Goal: Task Accomplishment & Management: Manage account settings

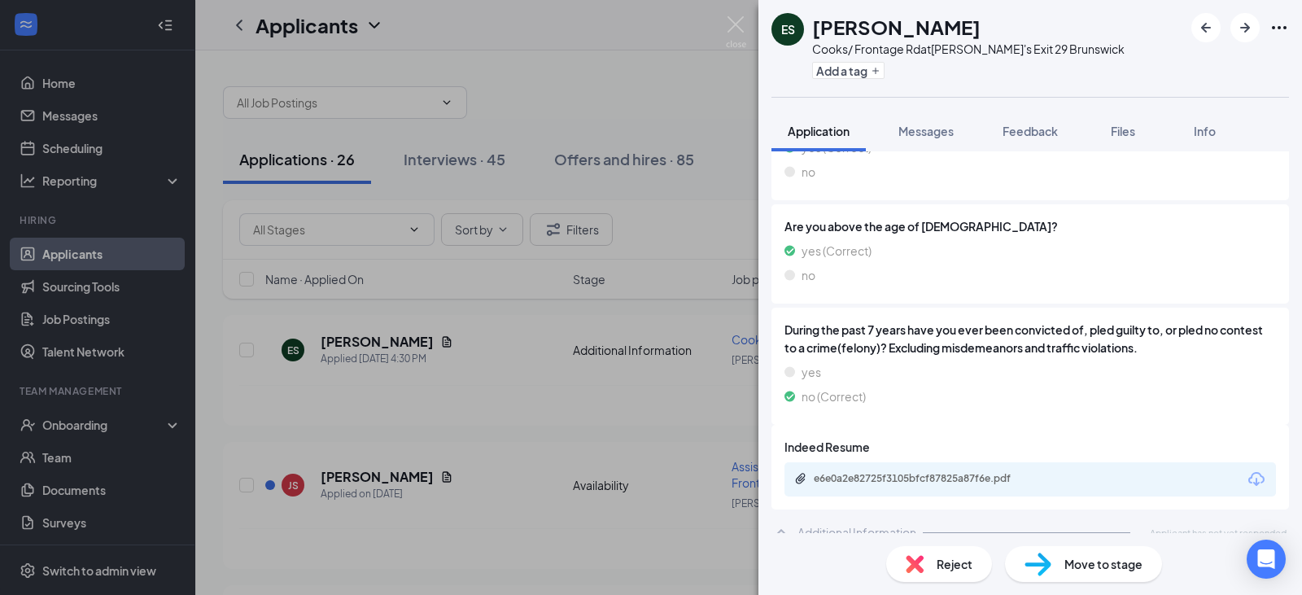
scroll to position [536, 0]
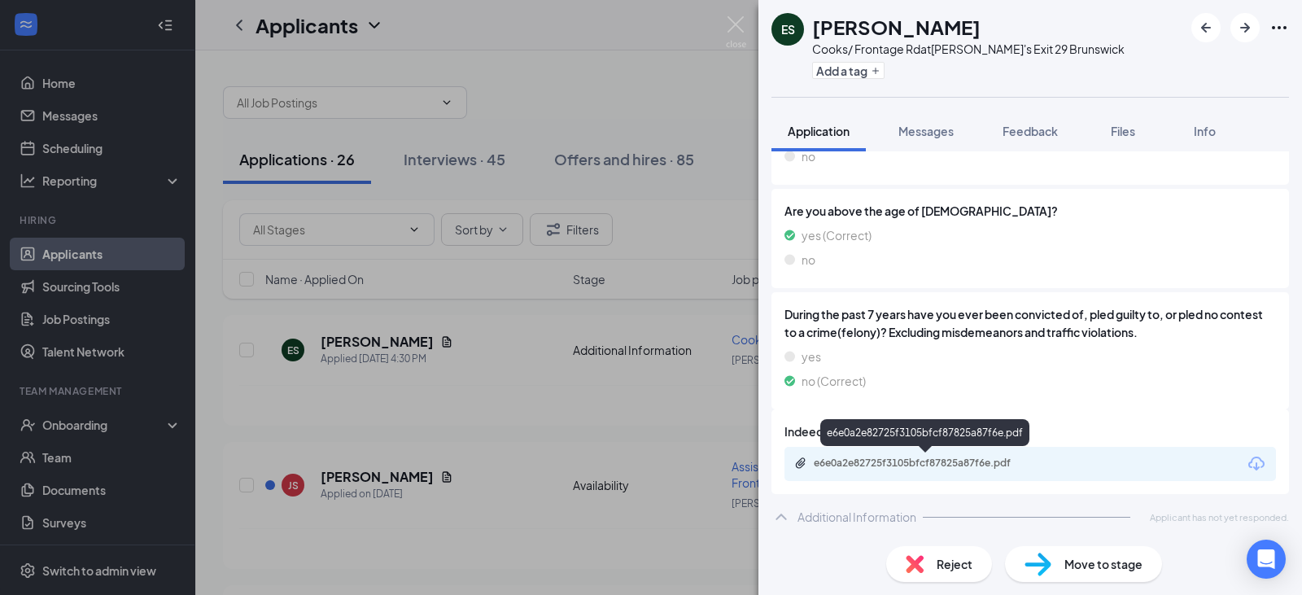
click at [952, 469] on div "e6e0a2e82725f3105bfcf87825a87f6e.pdf" at bounding box center [928, 462] width 228 height 13
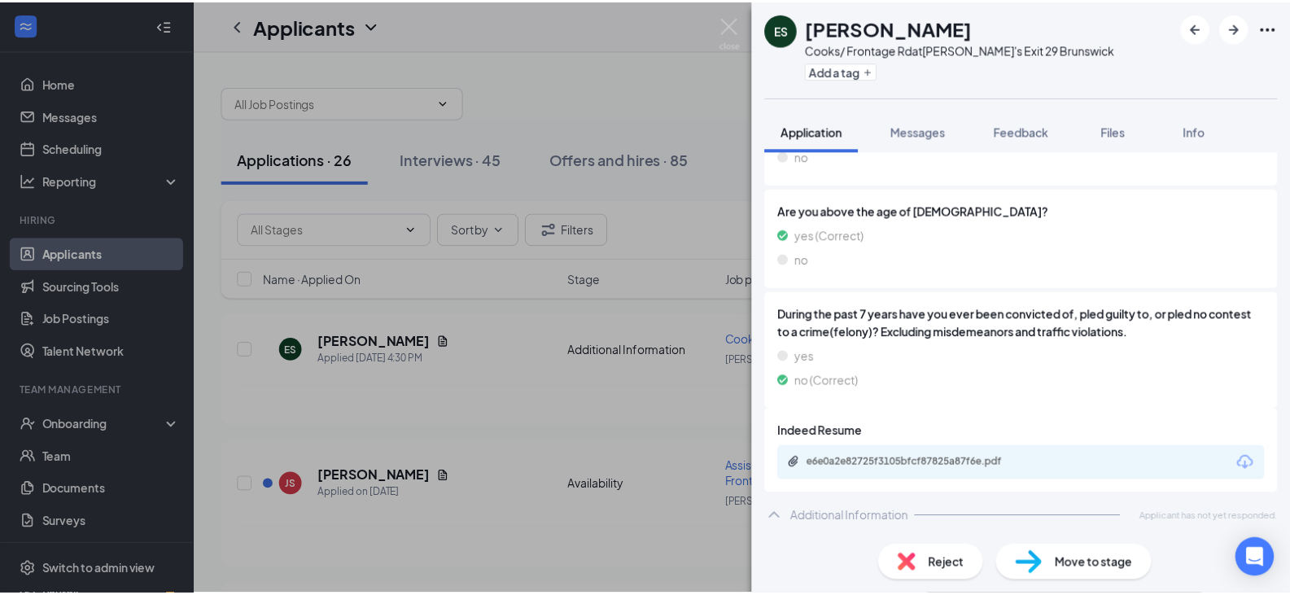
scroll to position [530, 0]
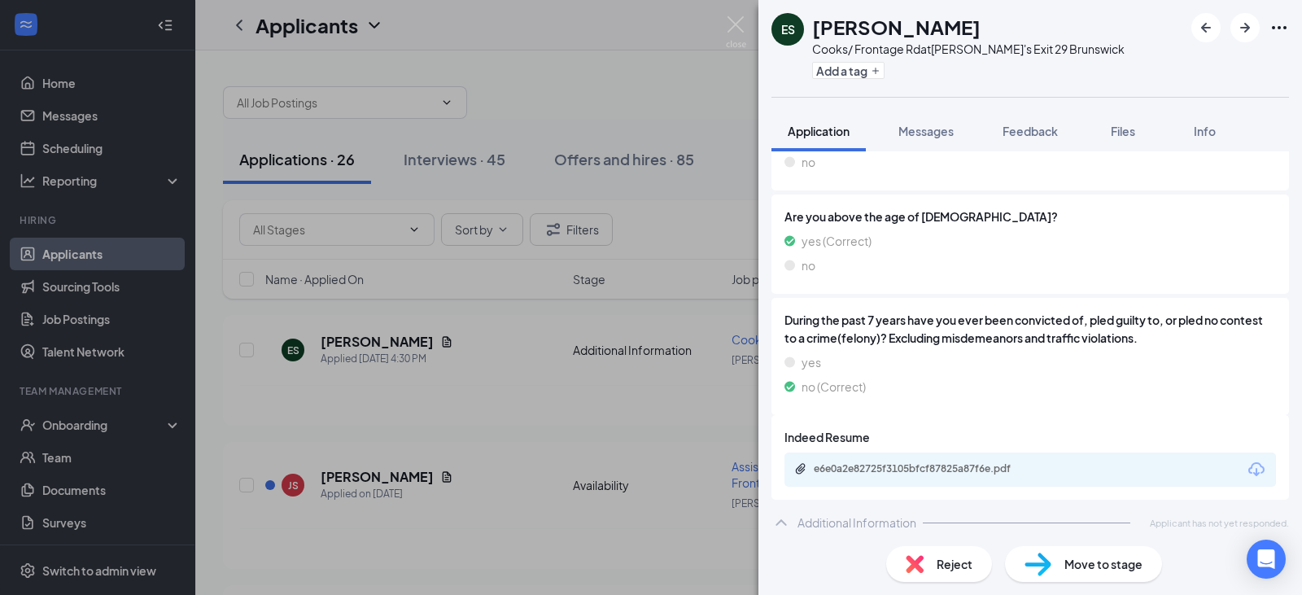
click at [685, 76] on div "ES [PERSON_NAME] Cooks/ Frontage Rd at [GEOGRAPHIC_DATA]'s Exit 29 Brunswick Ad…" at bounding box center [651, 297] width 1302 height 595
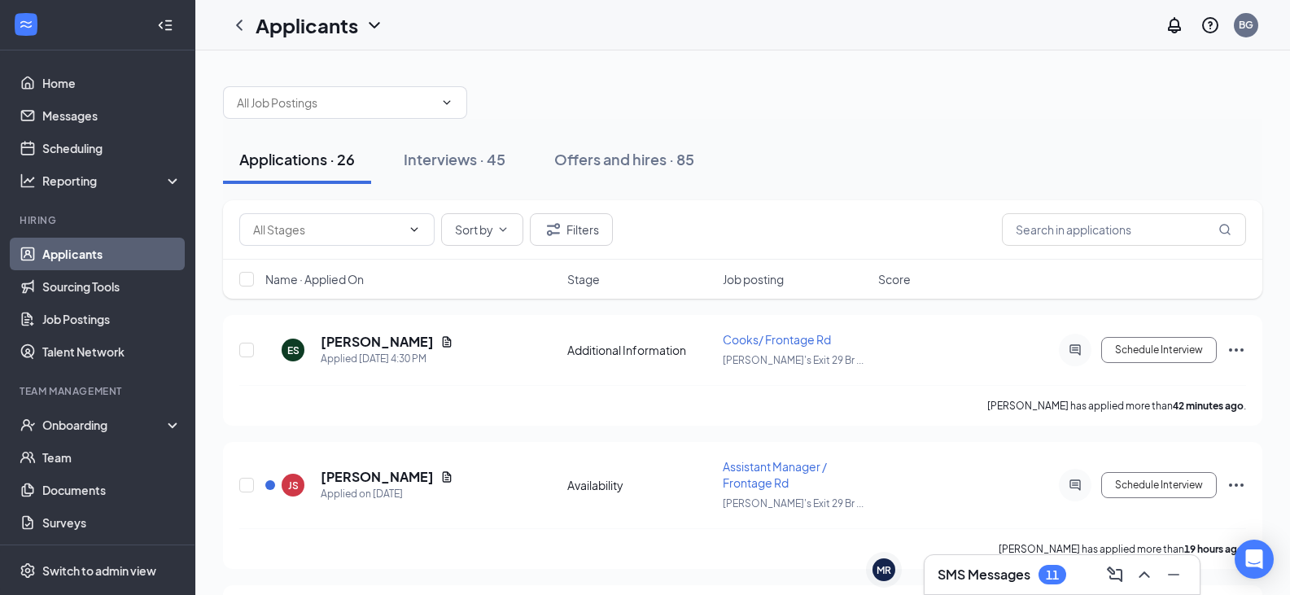
click at [685, 76] on div at bounding box center [742, 94] width 1039 height 49
click at [1138, 347] on button "Schedule Interview" at bounding box center [1159, 350] width 116 height 26
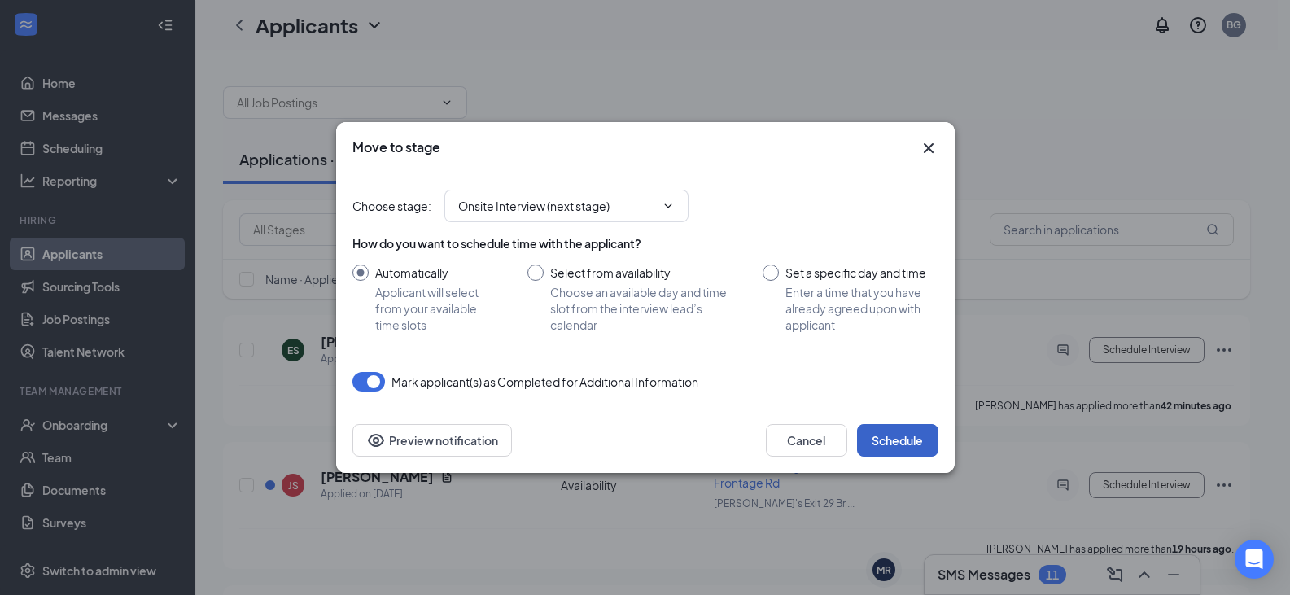
click at [919, 443] on button "Schedule" at bounding box center [897, 440] width 81 height 33
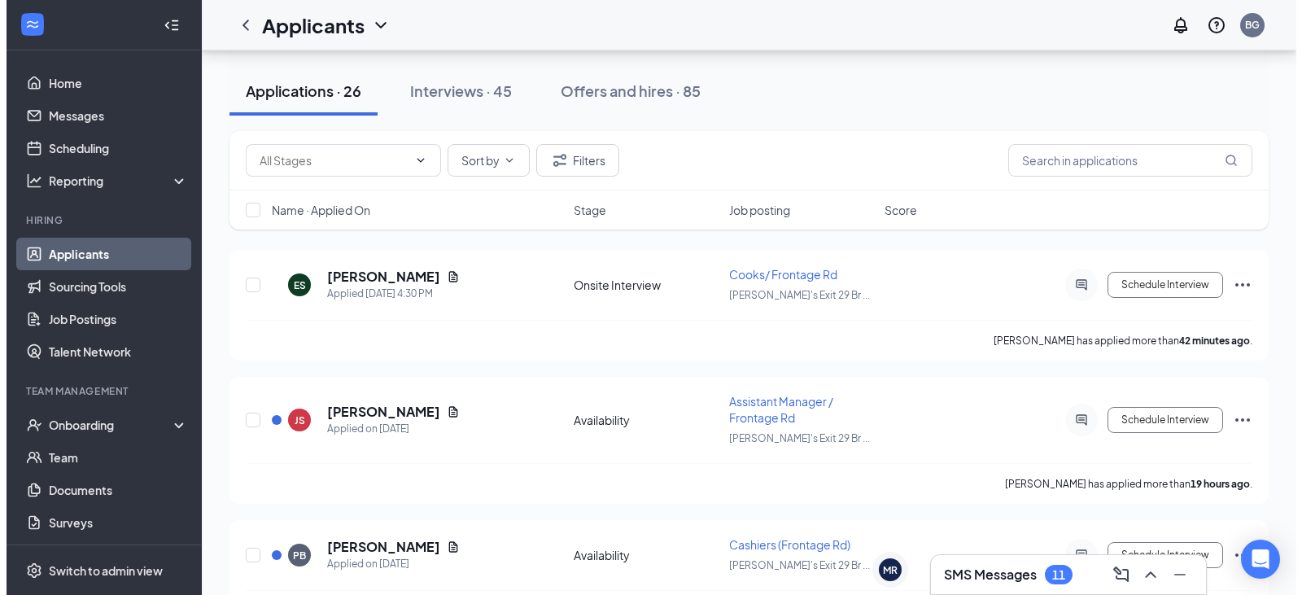
scroll to position [98, 0]
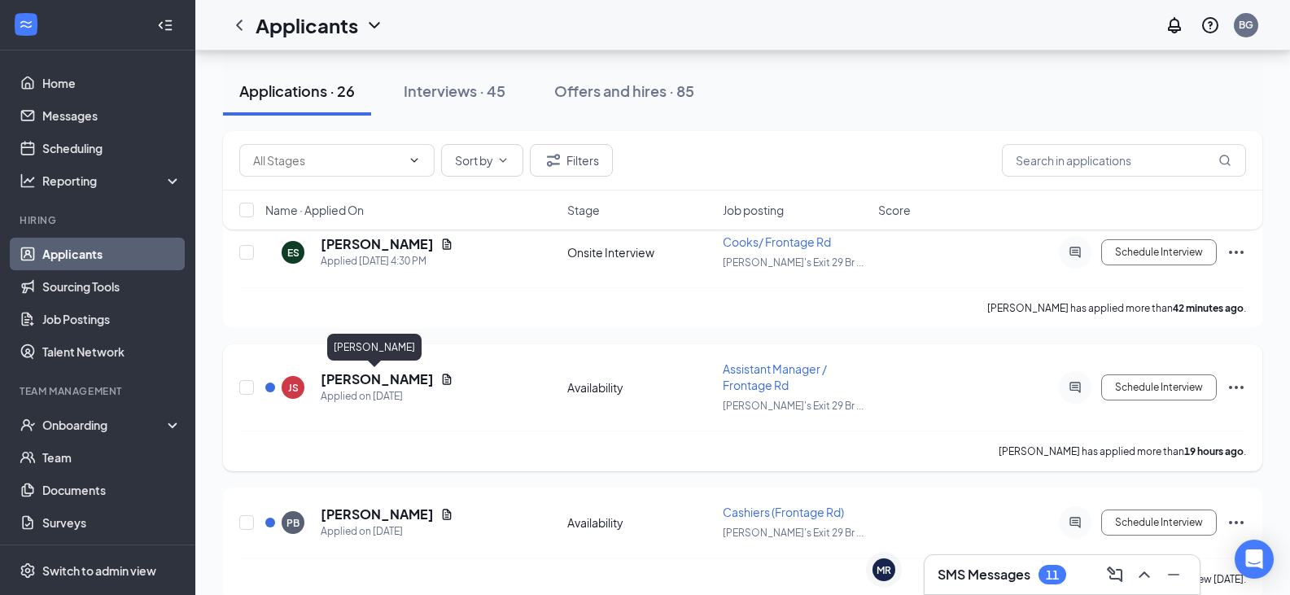
click at [331, 386] on h5 "[PERSON_NAME]" at bounding box center [377, 379] width 113 height 18
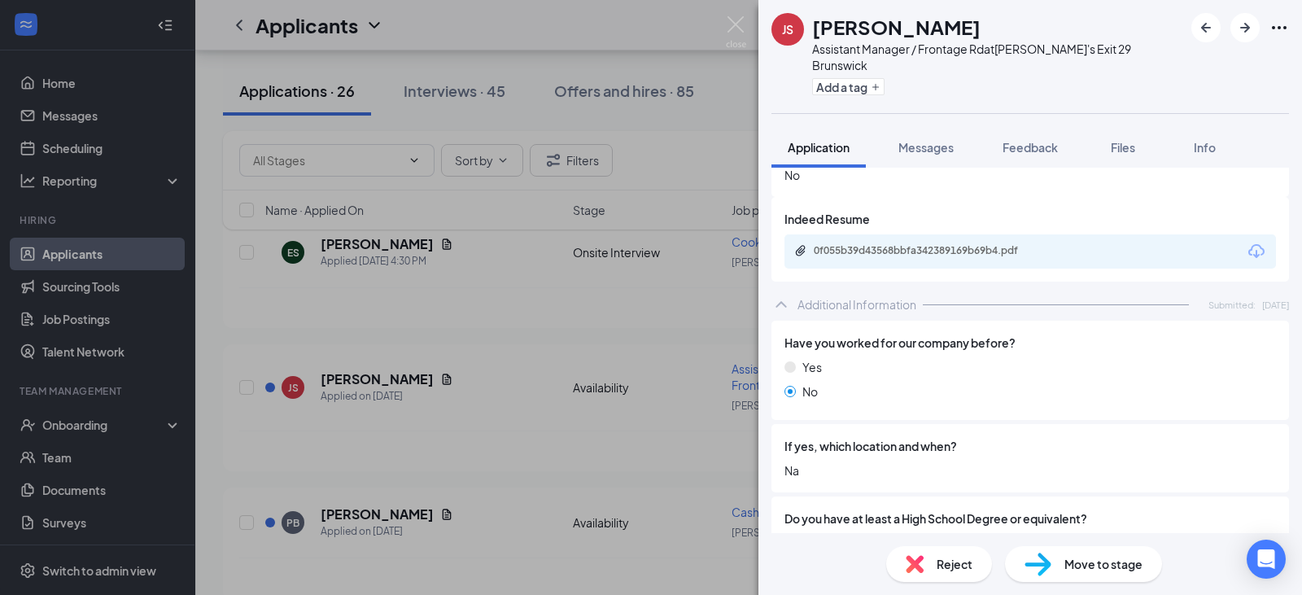
scroll to position [716, 0]
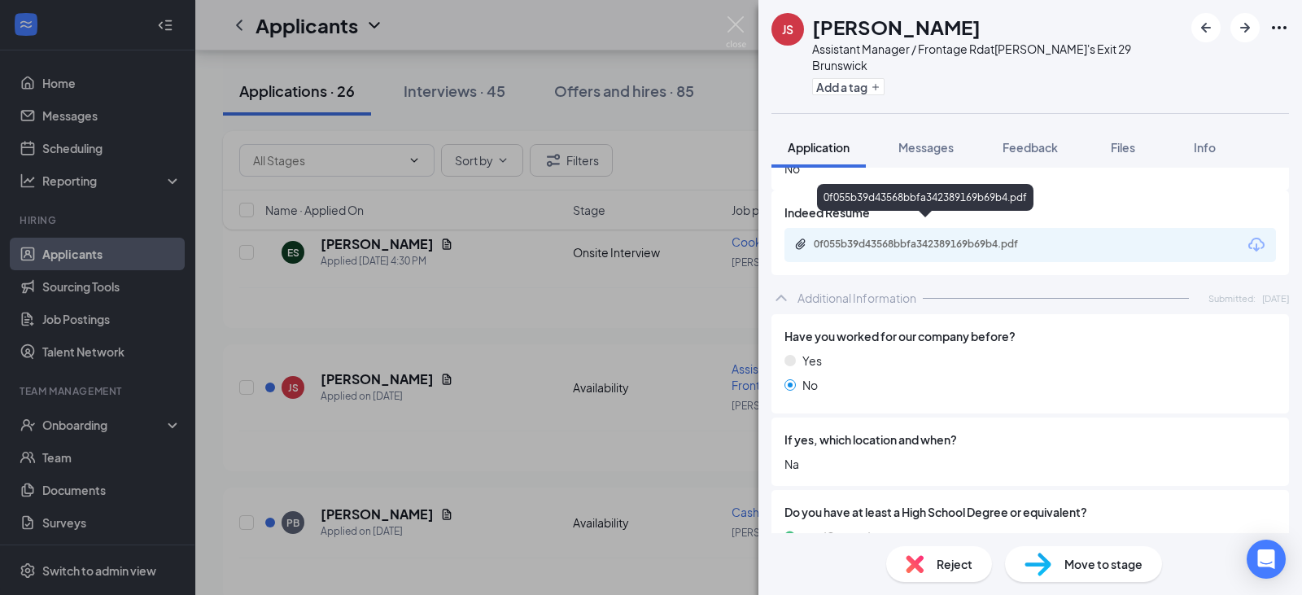
click at [998, 238] on div "0f055b39d43568bbfa342389169b69b4.pdf" at bounding box center [928, 244] width 228 height 13
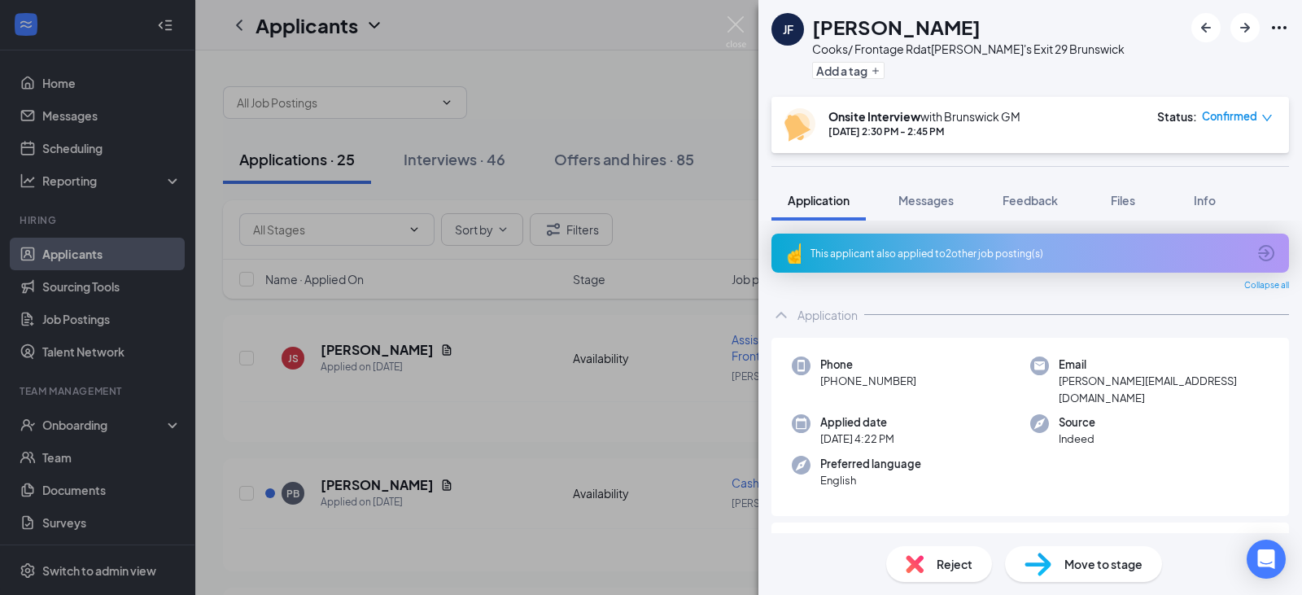
click at [1234, 251] on div "This applicant also applied to 2 other job posting(s)" at bounding box center [1029, 253] width 517 height 39
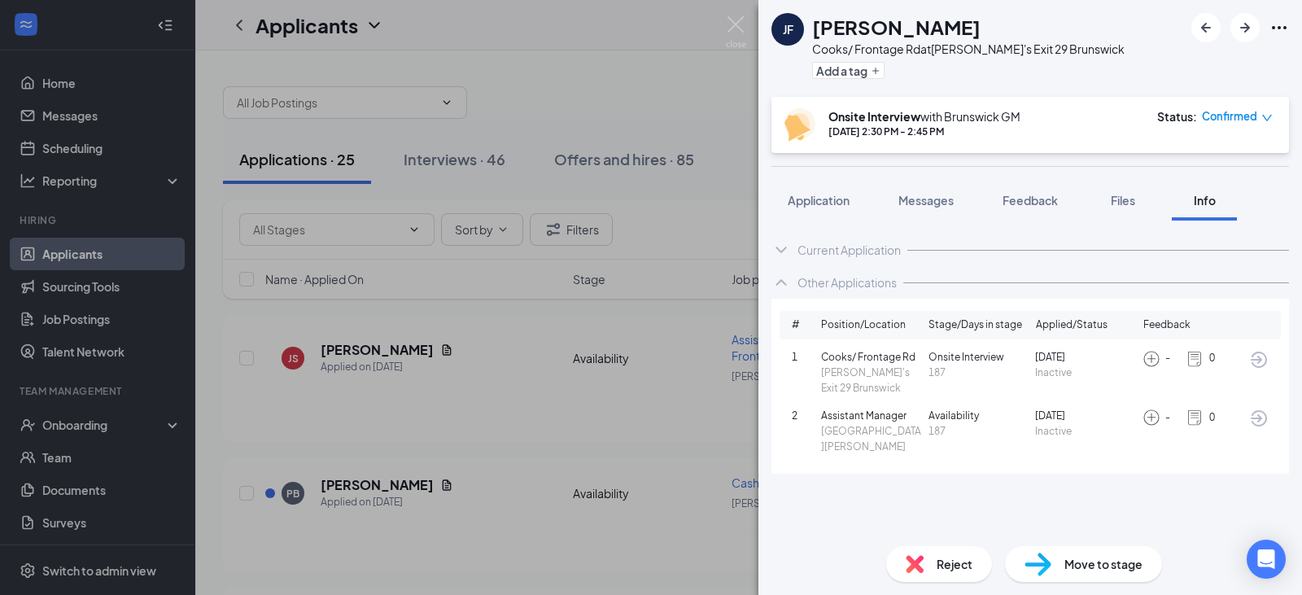
click at [602, 31] on div "JF Jordan Fuller Cooks/ Frontage Rd at Zaxby's Exit 29 Brunswick Add a tag Onsi…" at bounding box center [651, 297] width 1302 height 595
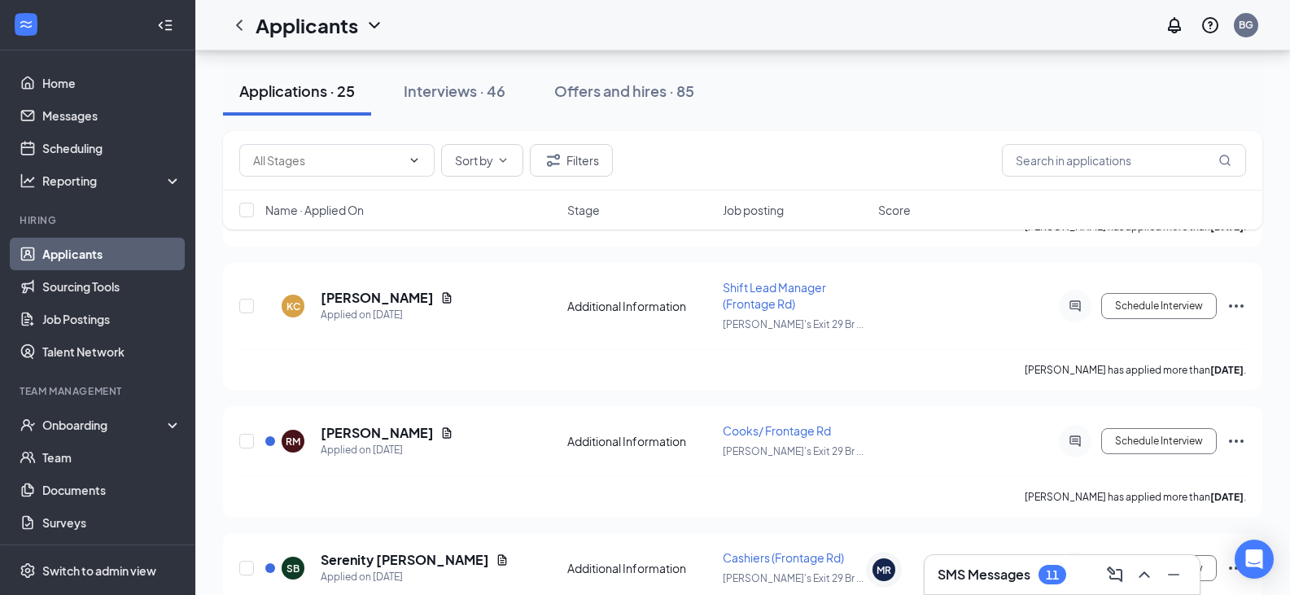
scroll to position [1855, 0]
